Goal: Transaction & Acquisition: Purchase product/service

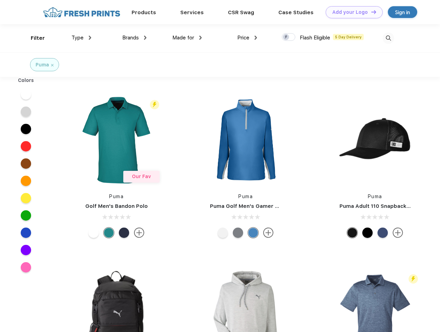
scroll to position [0, 0]
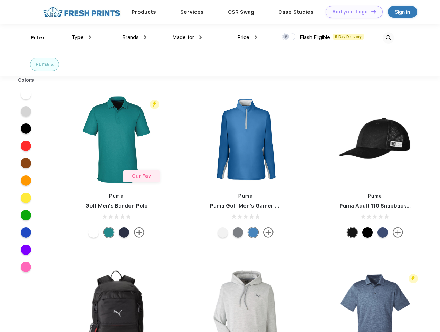
click at [352, 12] on link "Add your Logo Design Tool" at bounding box center [354, 12] width 57 height 12
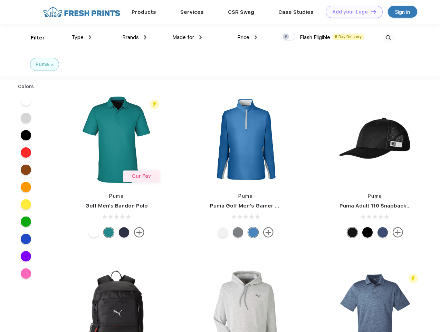
click at [0, 0] on div "Design Tool" at bounding box center [0, 0] width 0 height 0
click at [371, 11] on link "Add your Logo Design Tool" at bounding box center [354, 12] width 57 height 12
click at [33, 38] on div "Filter" at bounding box center [38, 38] width 14 height 8
click at [82, 37] on span "Type" at bounding box center [78, 37] width 12 height 6
click at [134, 37] on span "Brands" at bounding box center [130, 37] width 17 height 6
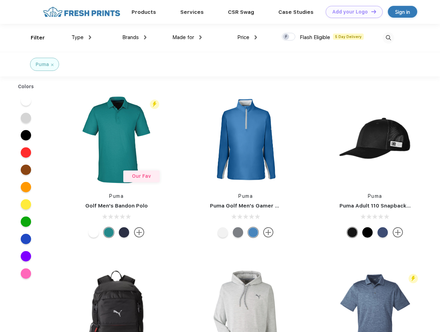
click at [187, 37] on span "Made for" at bounding box center [183, 37] width 22 height 6
click at [248, 37] on span "Price" at bounding box center [243, 37] width 12 height 6
click at [289, 37] on div at bounding box center [288, 37] width 13 height 8
click at [287, 37] on input "checkbox" at bounding box center [284, 34] width 4 height 4
click at [389, 38] on img at bounding box center [388, 37] width 11 height 11
